Goal: Use online tool/utility: Use online tool/utility

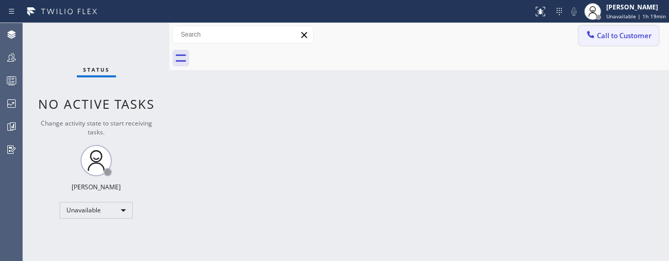
click at [631, 33] on span "Call to Customer" at bounding box center [624, 35] width 55 height 9
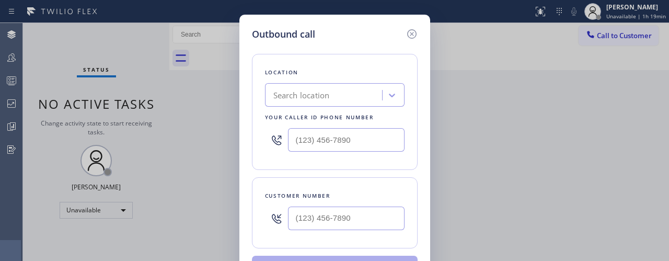
type input "(___) ___-____"
click at [367, 141] on input "(___) ___-____" at bounding box center [346, 140] width 117 height 24
paste input "833) 309-0563"
type input "[PHONE_NUMBER]"
type input "(___) ___-____"
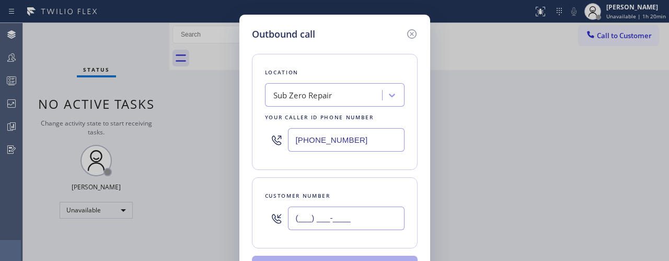
drag, startPoint x: 328, startPoint y: 213, endPoint x: 334, endPoint y: 213, distance: 5.8
click at [328, 213] on input "(___) ___-____" at bounding box center [346, 219] width 117 height 24
click at [513, 185] on div "Outbound call Location Sub Zero Repair Your caller id phone number [PHONE_NUMBE…" at bounding box center [334, 130] width 669 height 261
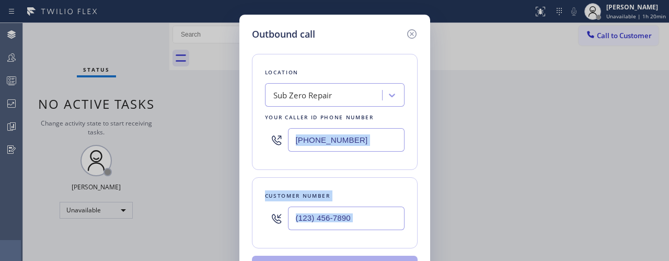
drag, startPoint x: 496, startPoint y: 260, endPoint x: 486, endPoint y: 274, distance: 17.0
click at [486, 260] on html "Status report No issues detected If you experience an issue, please download th…" at bounding box center [334, 130] width 669 height 261
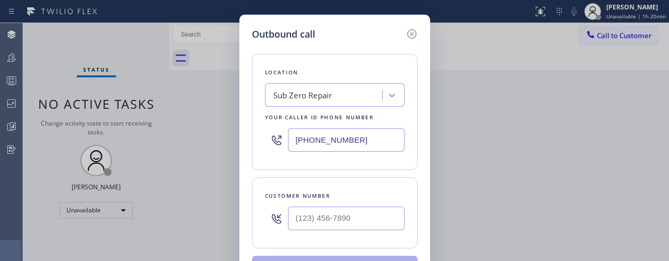
click at [491, 56] on div "Outbound call Location Sub Zero Repair Your caller id phone number [PHONE_NUMBE…" at bounding box center [334, 130] width 669 height 261
